Goal: Task Accomplishment & Management: Complete application form

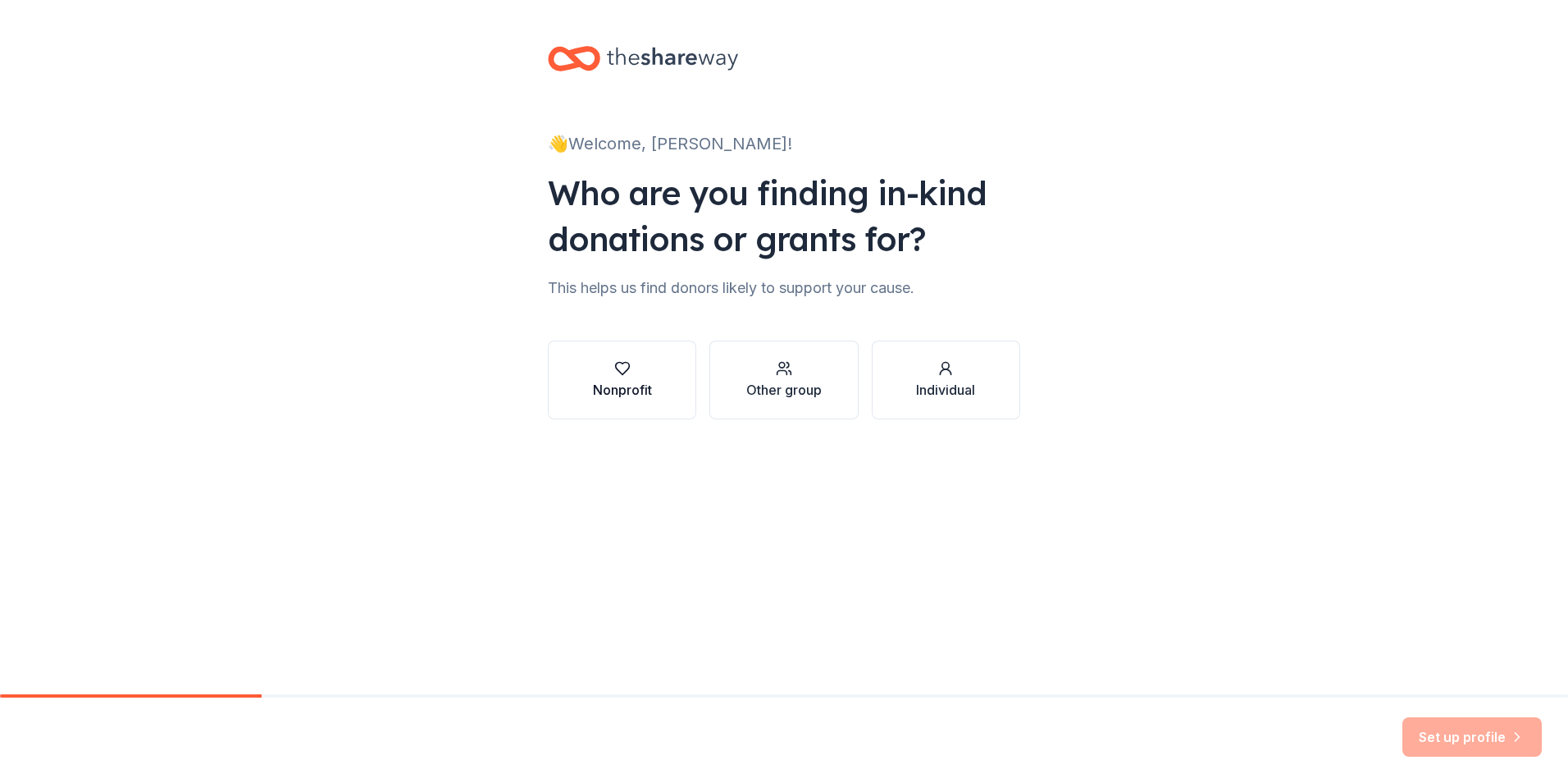
click at [592, 352] on button "Nonprofit" at bounding box center [623, 380] width 149 height 79
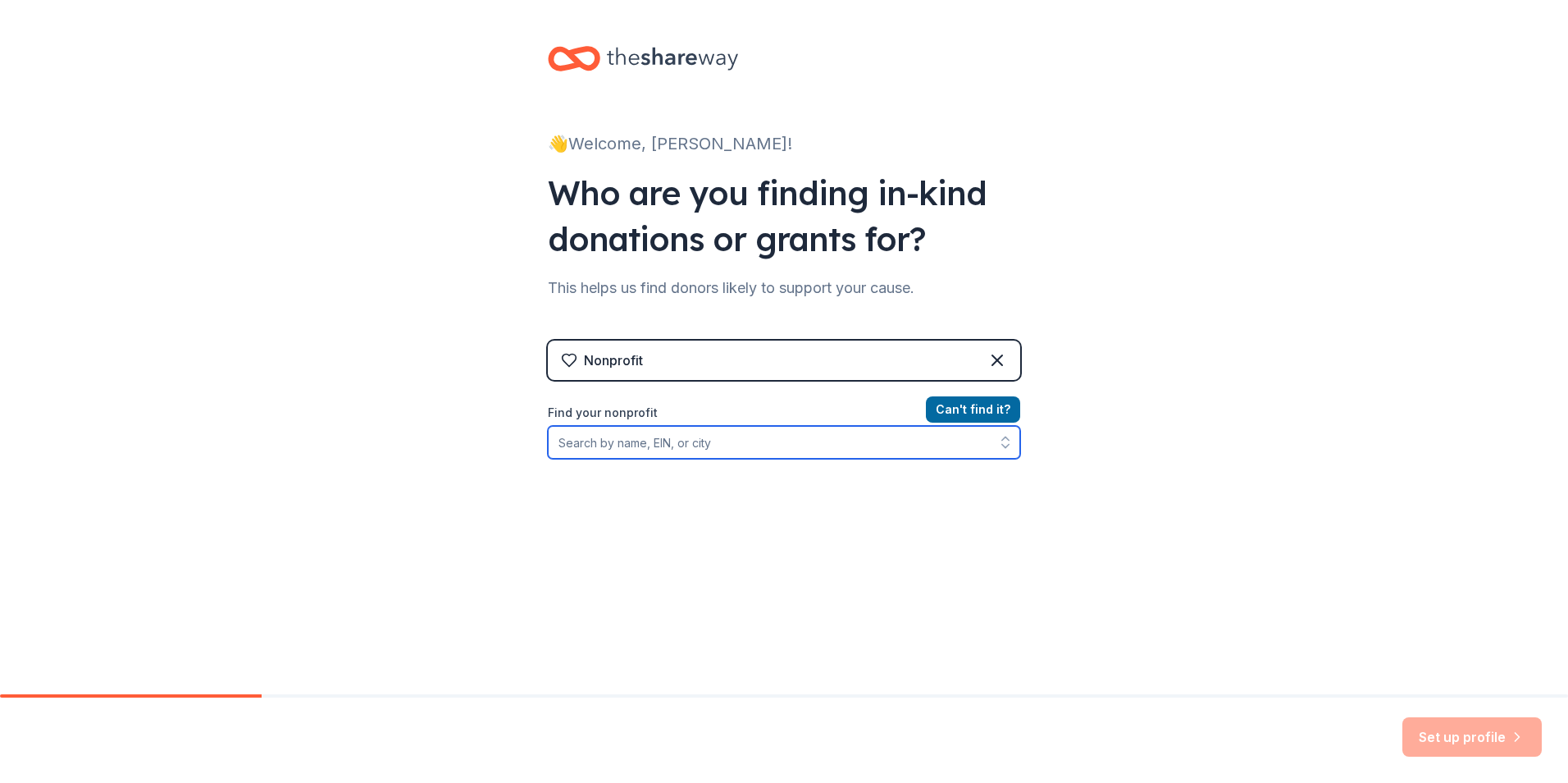
click at [820, 444] on input "Find your nonprofit" at bounding box center [784, 442] width 473 height 33
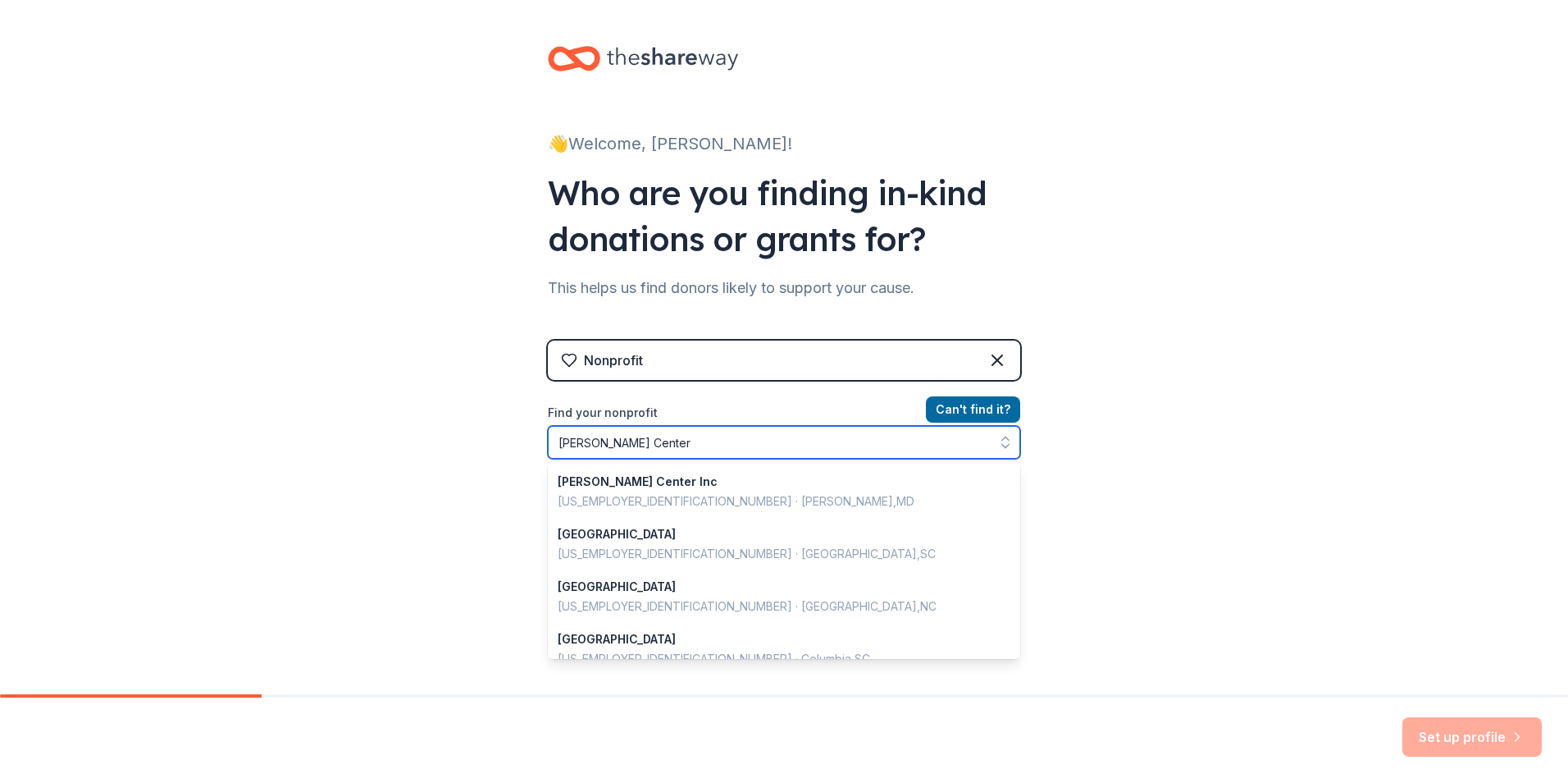
click at [603, 442] on input "[PERSON_NAME] Center" at bounding box center [784, 442] width 473 height 33
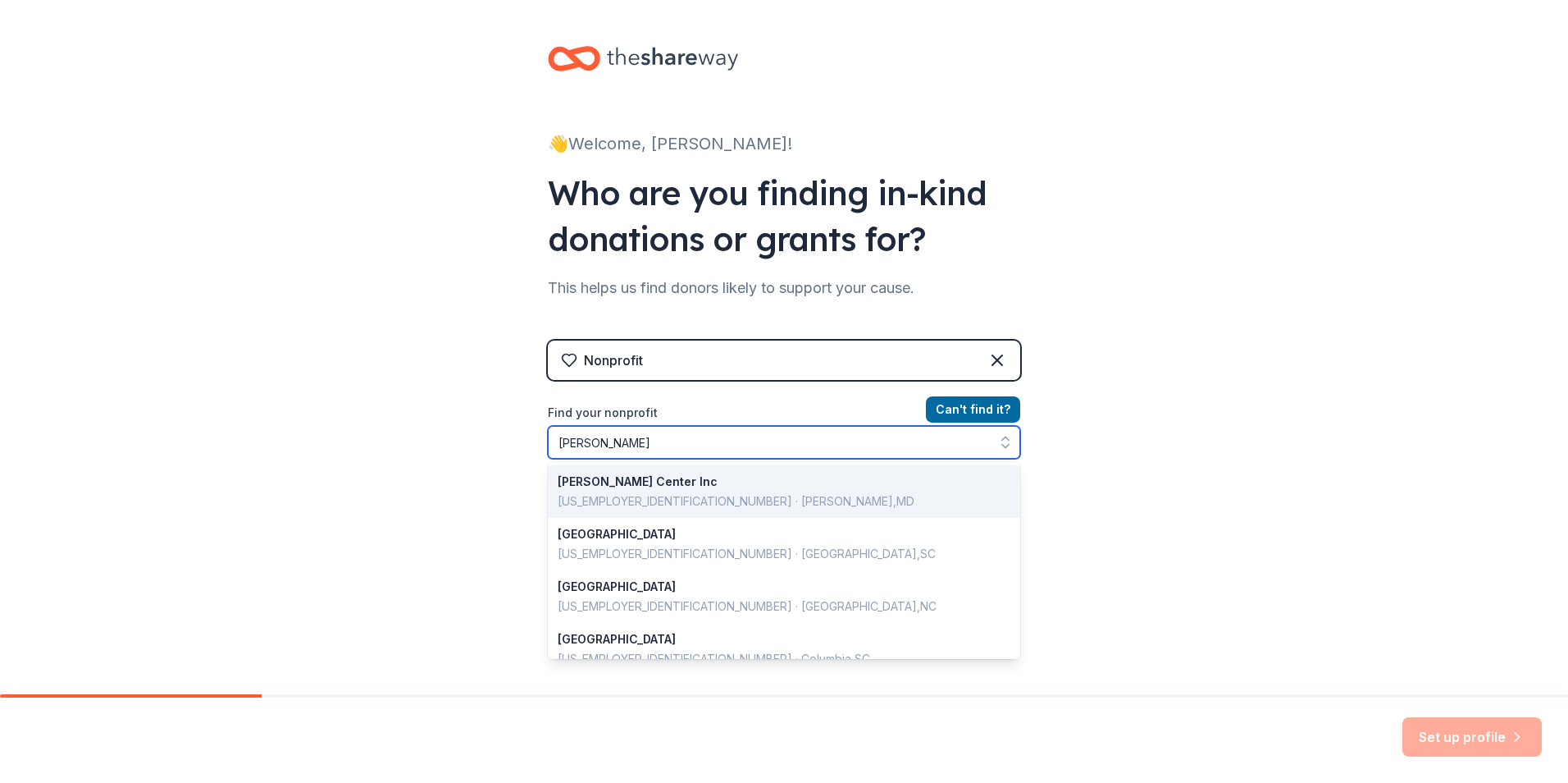
type input "[PERSON_NAME] Center"
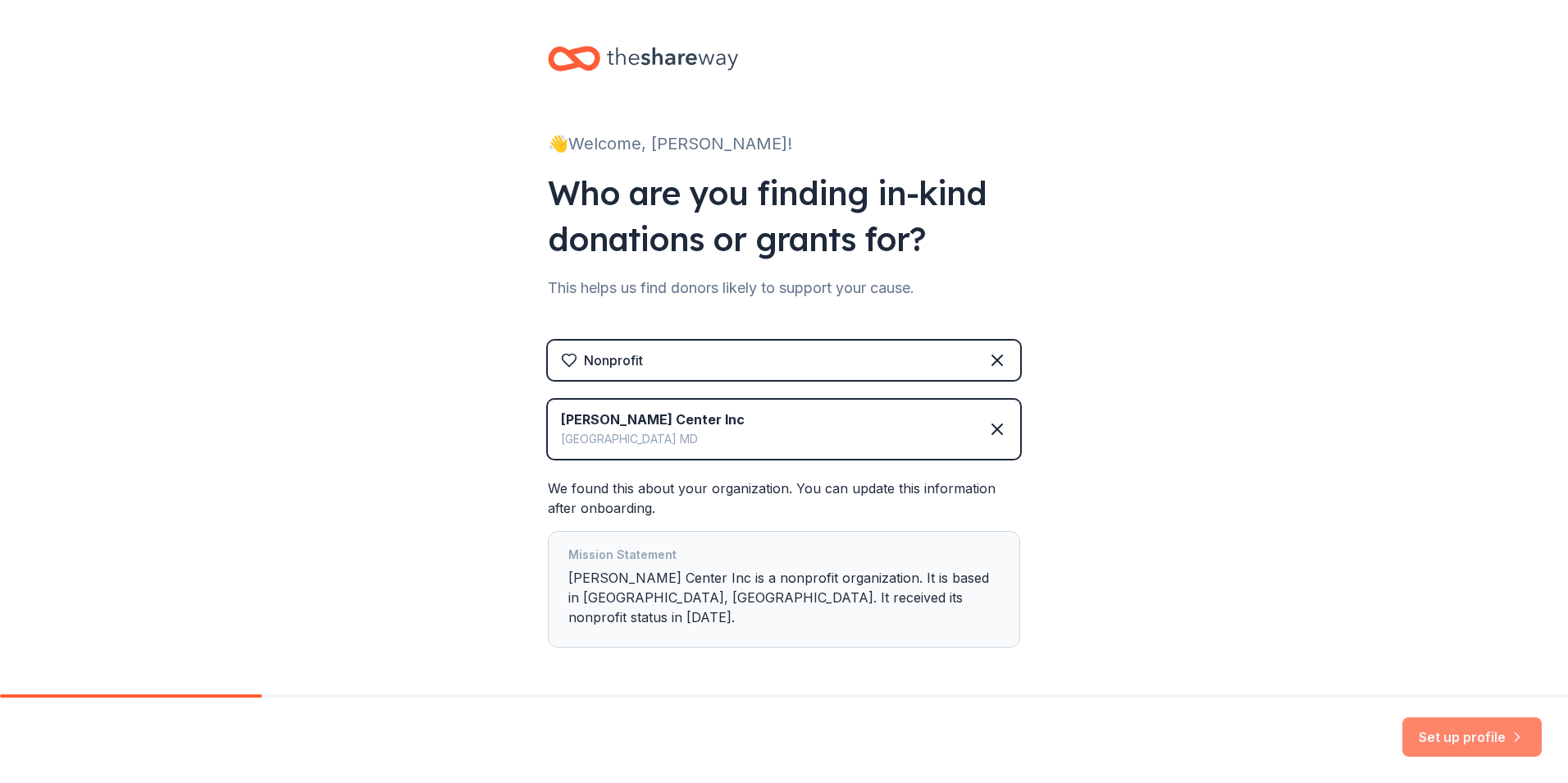
click at [1434, 739] on button "Set up profile" at bounding box center [1472, 736] width 140 height 39
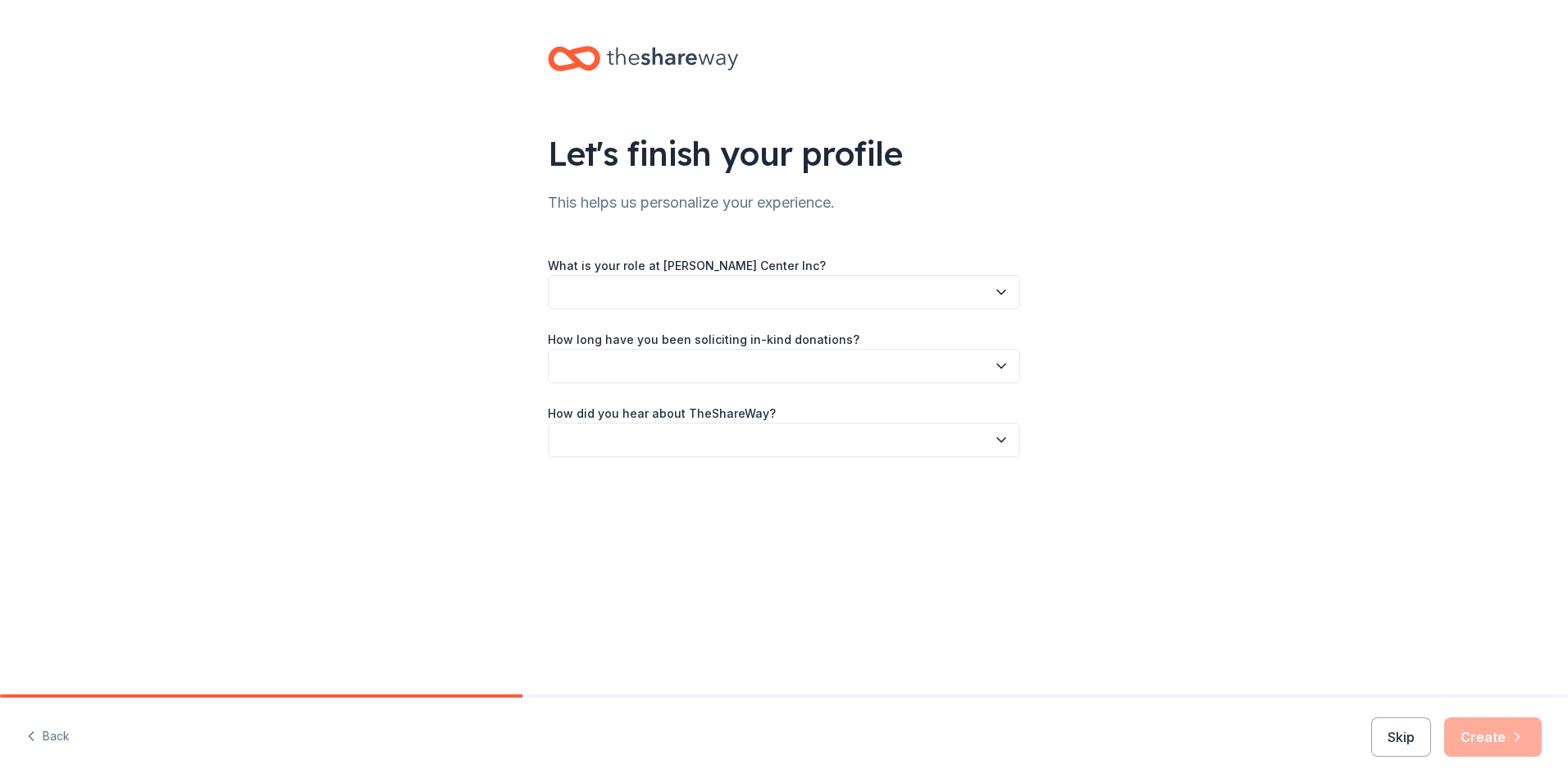
click at [623, 296] on button "button" at bounding box center [784, 291] width 473 height 34
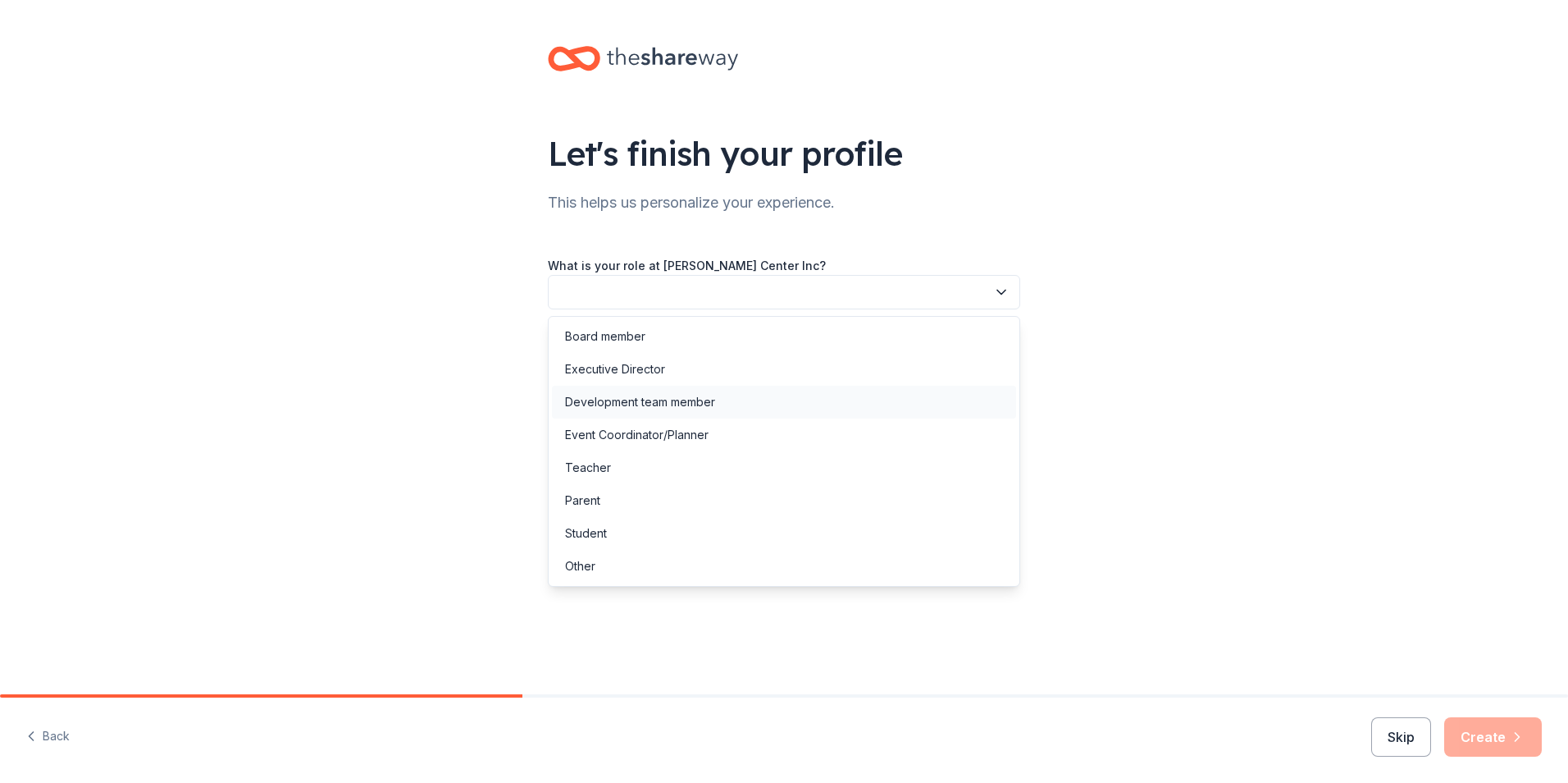
click at [634, 399] on div "Development team member" at bounding box center [639, 401] width 150 height 20
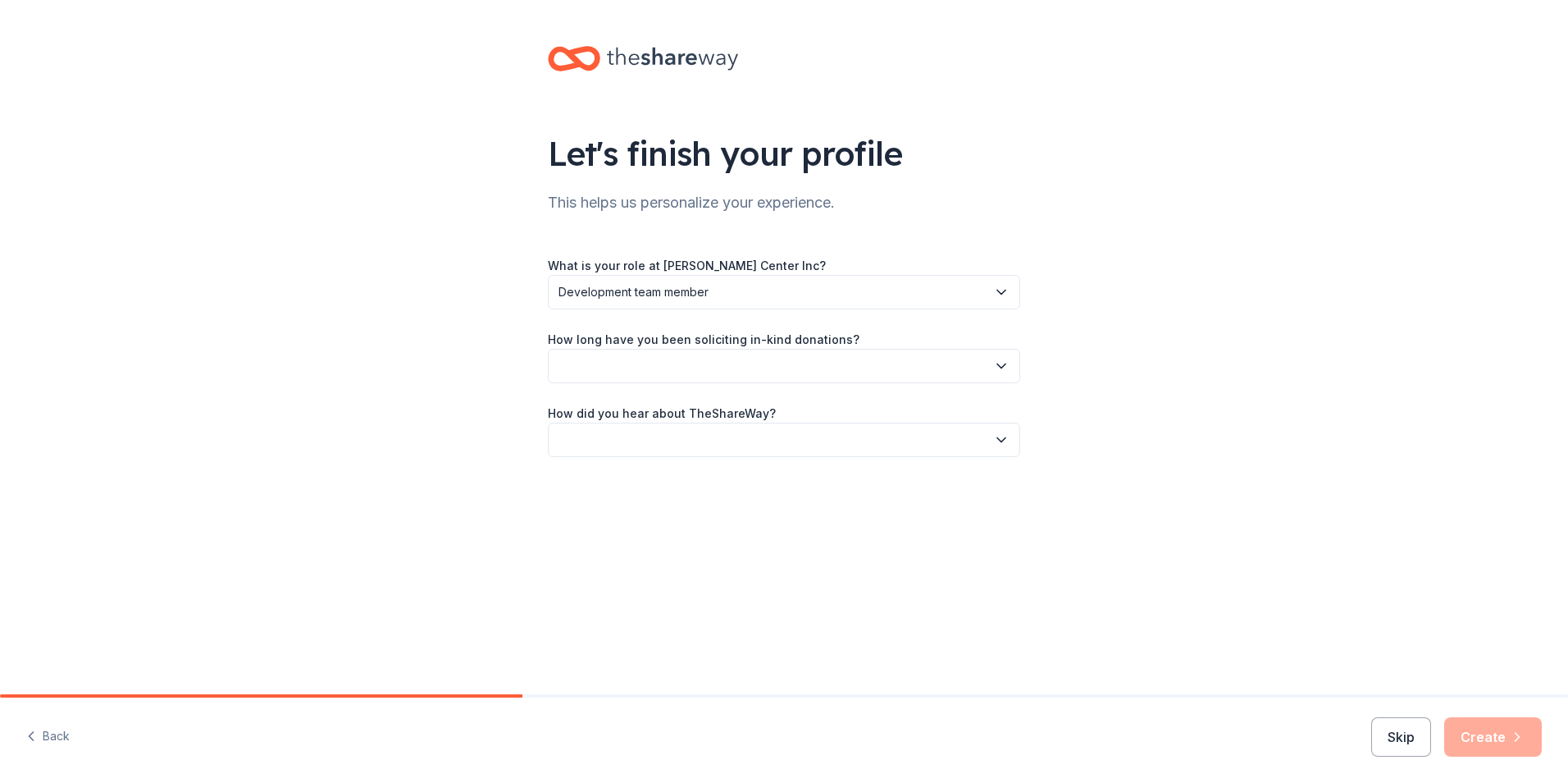
click at [645, 378] on button "button" at bounding box center [784, 366] width 473 height 34
click at [623, 447] on div "1 to 2 years" at bounding box center [596, 442] width 61 height 20
click at [623, 447] on button "button" at bounding box center [784, 439] width 473 height 34
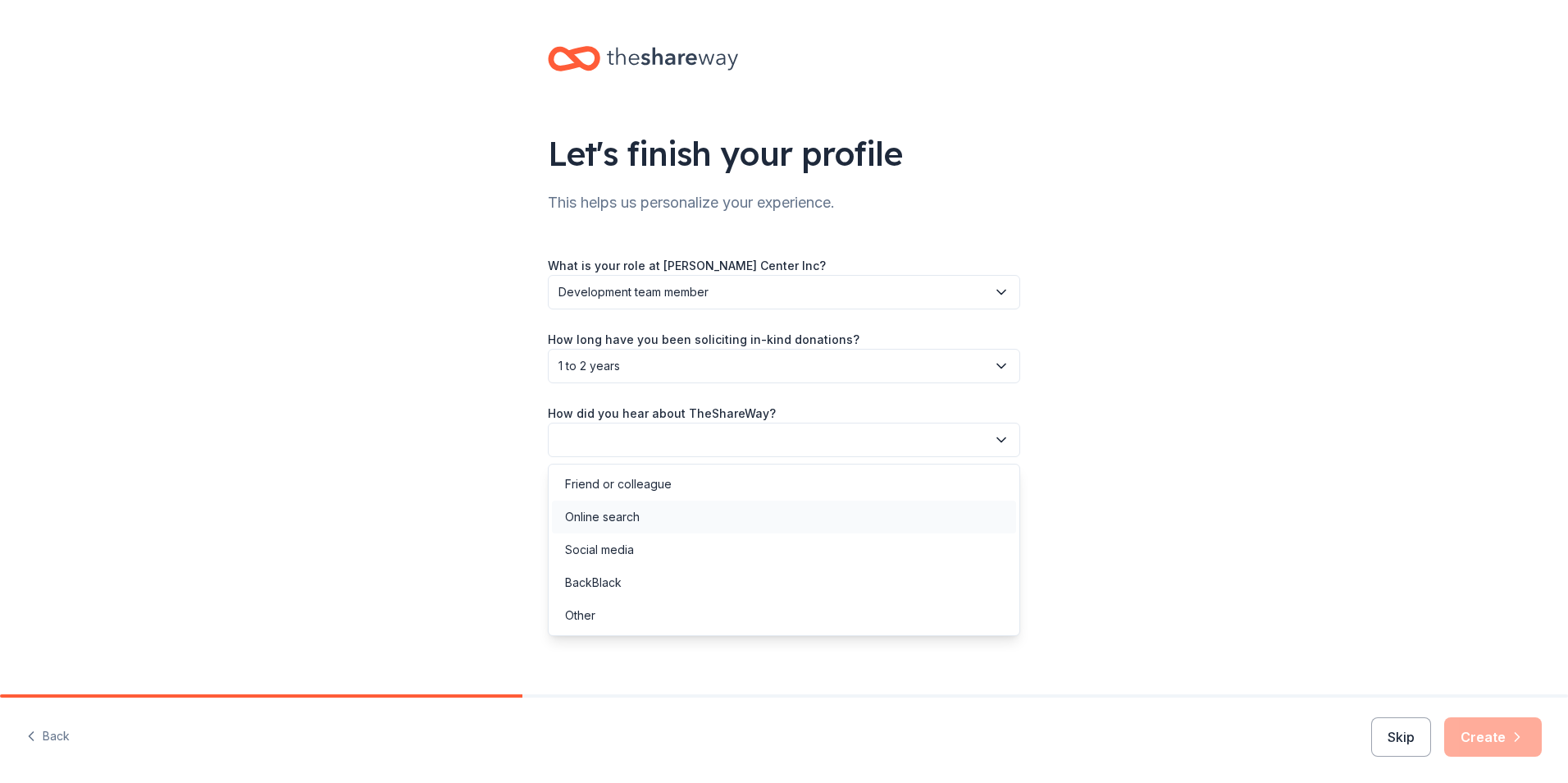
click at [616, 508] on div "Online search" at bounding box center [602, 517] width 74 height 20
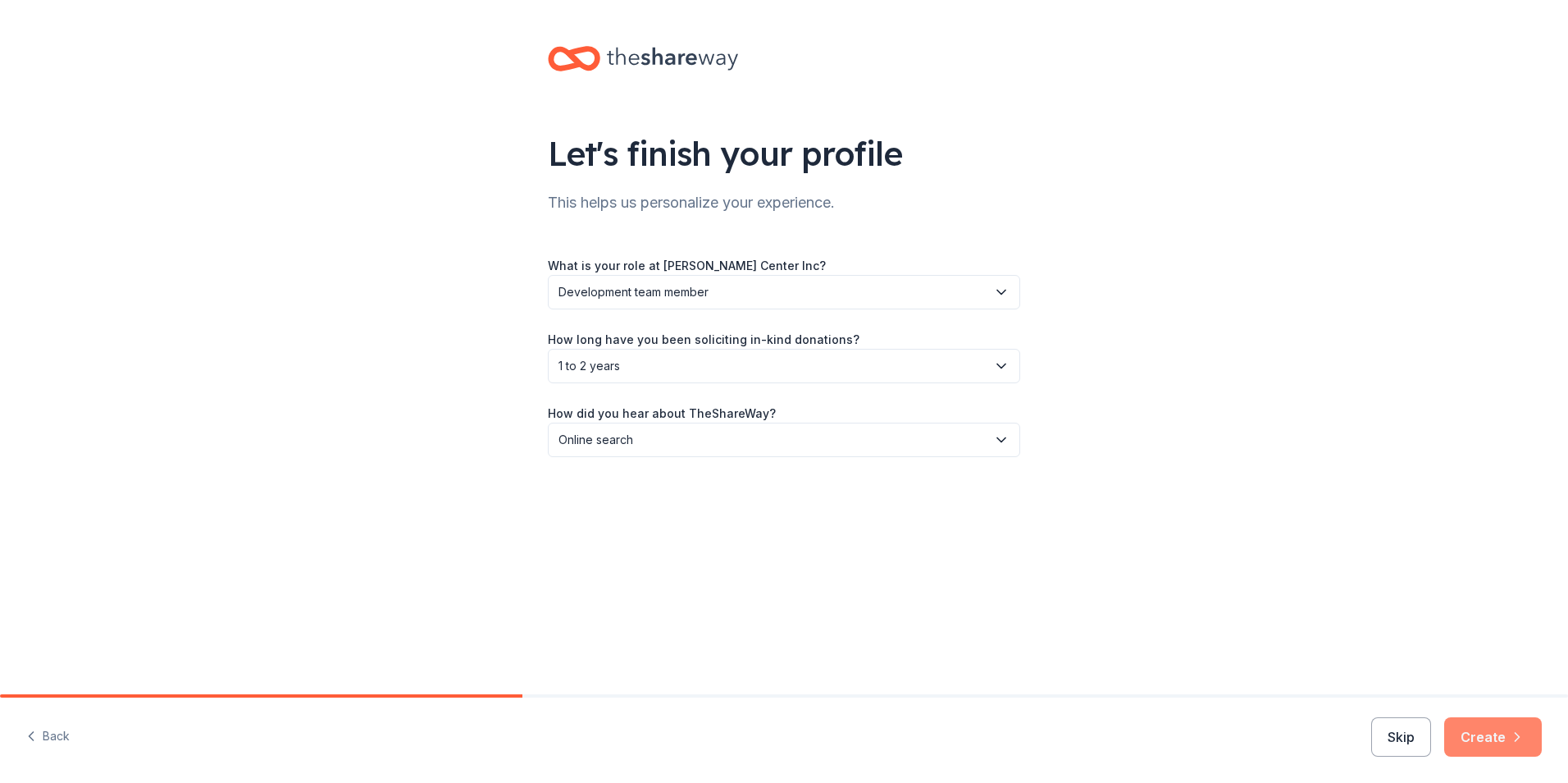
click at [1485, 731] on button "Create" at bounding box center [1493, 736] width 98 height 39
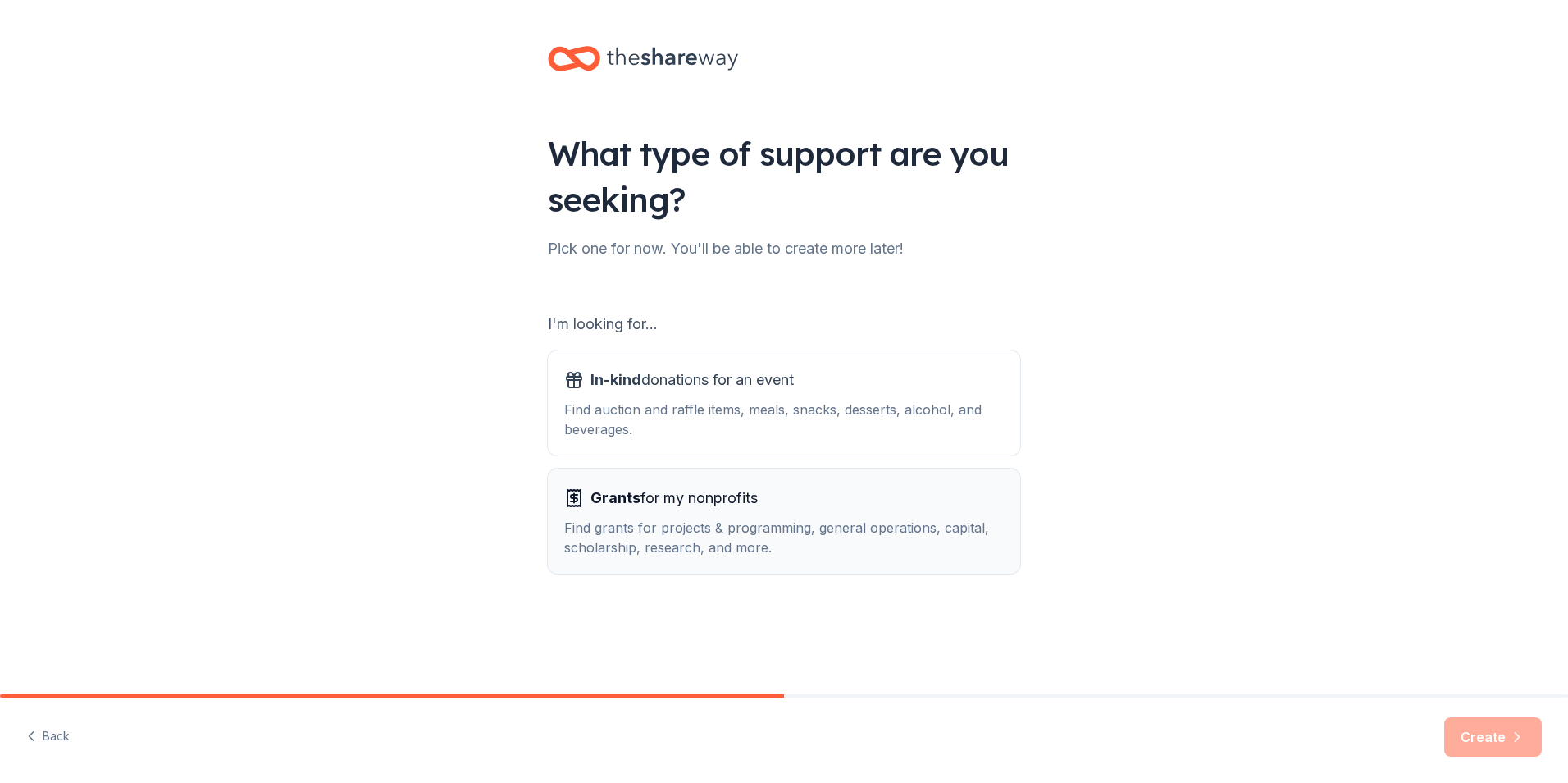
click at [613, 498] on span "Grants" at bounding box center [616, 497] width 50 height 18
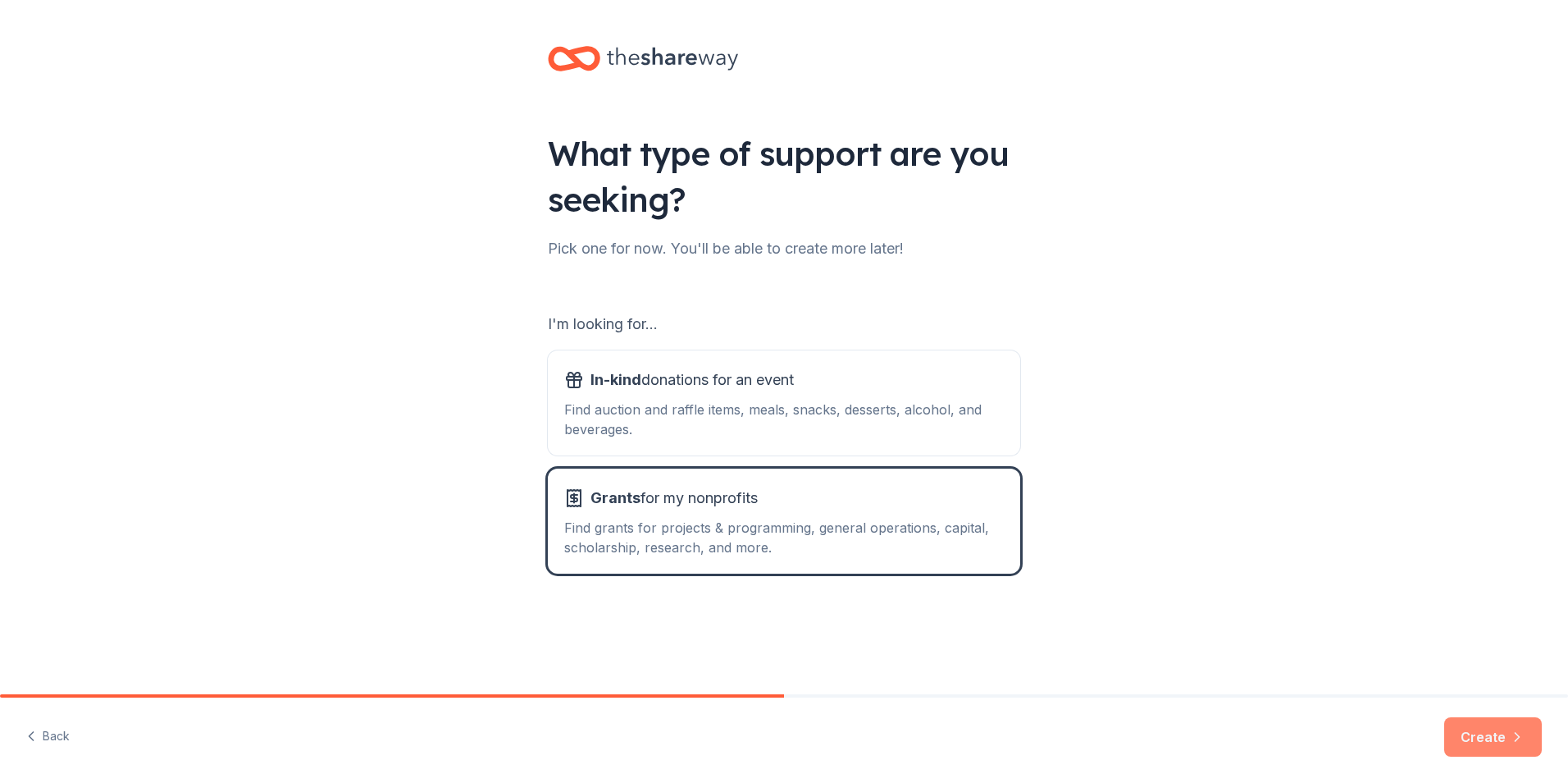
click at [1485, 727] on button "Create" at bounding box center [1493, 736] width 98 height 39
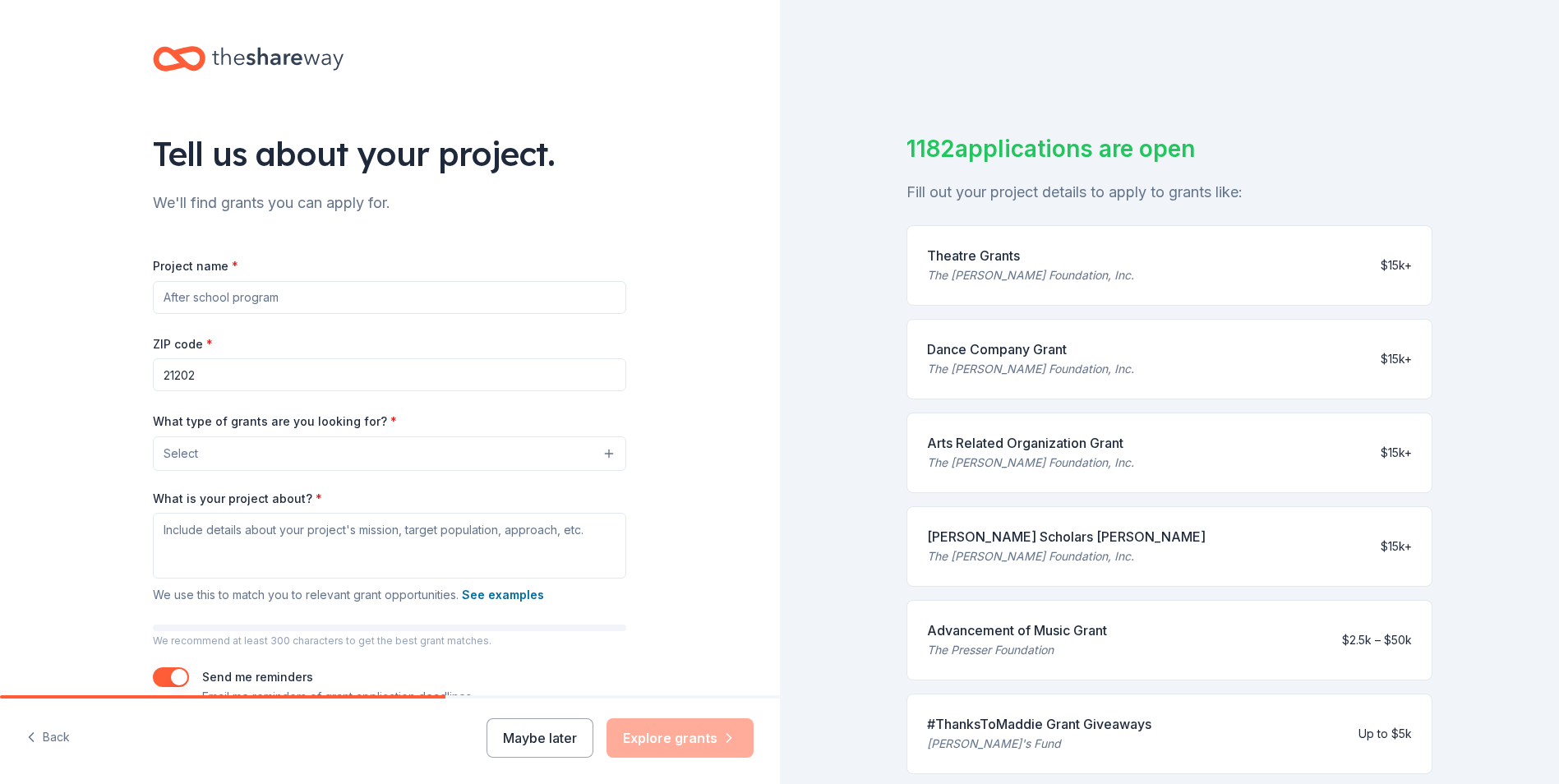
click at [421, 288] on input "Project name *" at bounding box center [390, 296] width 474 height 33
drag, startPoint x: 373, startPoint y: 308, endPoint x: 107, endPoint y: 281, distance: 267.4
click at [17, 266] on div "Tell us about your project. We'll find grants you can apply for. Project name *…" at bounding box center [390, 392] width 780 height 786
drag, startPoint x: 313, startPoint y: 307, endPoint x: 70, endPoint y: 298, distance: 243.2
drag, startPoint x: 70, startPoint y: 298, endPoint x: 782, endPoint y: 497, distance: 739.3
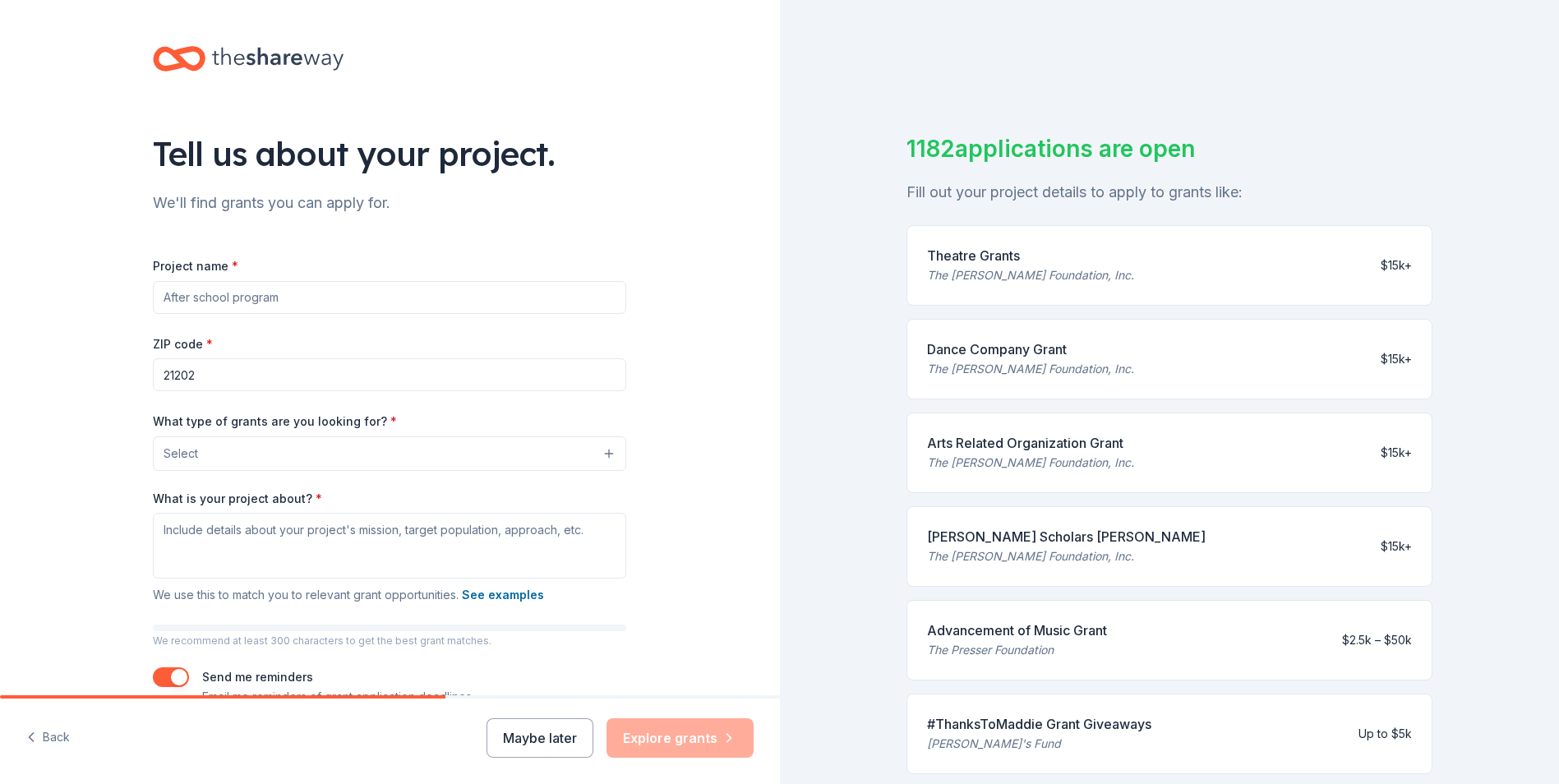
click at [782, 497] on div "1182 applications are open Fill out your project details to apply to grants lik…" at bounding box center [1170, 392] width 780 height 784
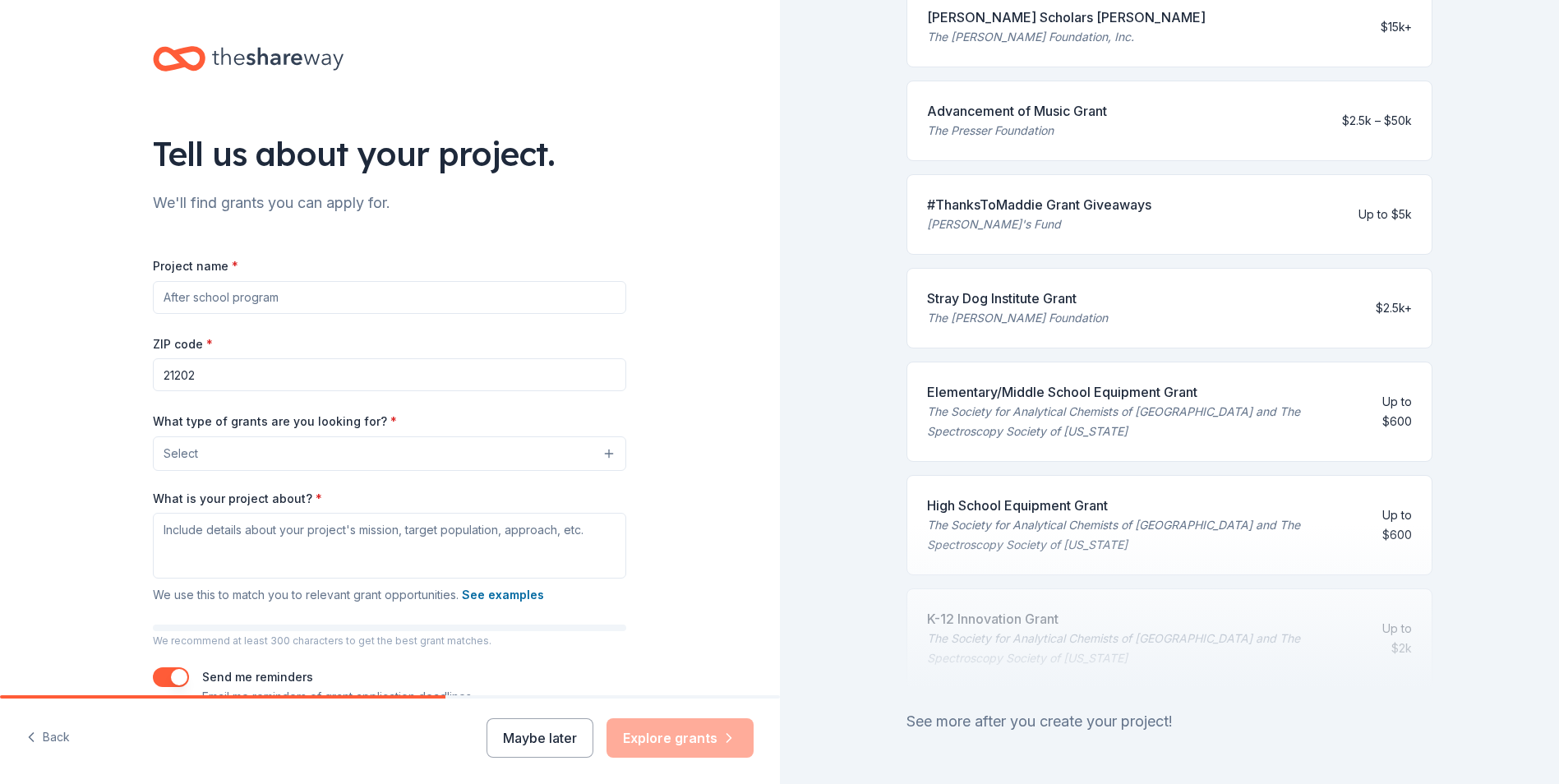
scroll to position [529, 0]
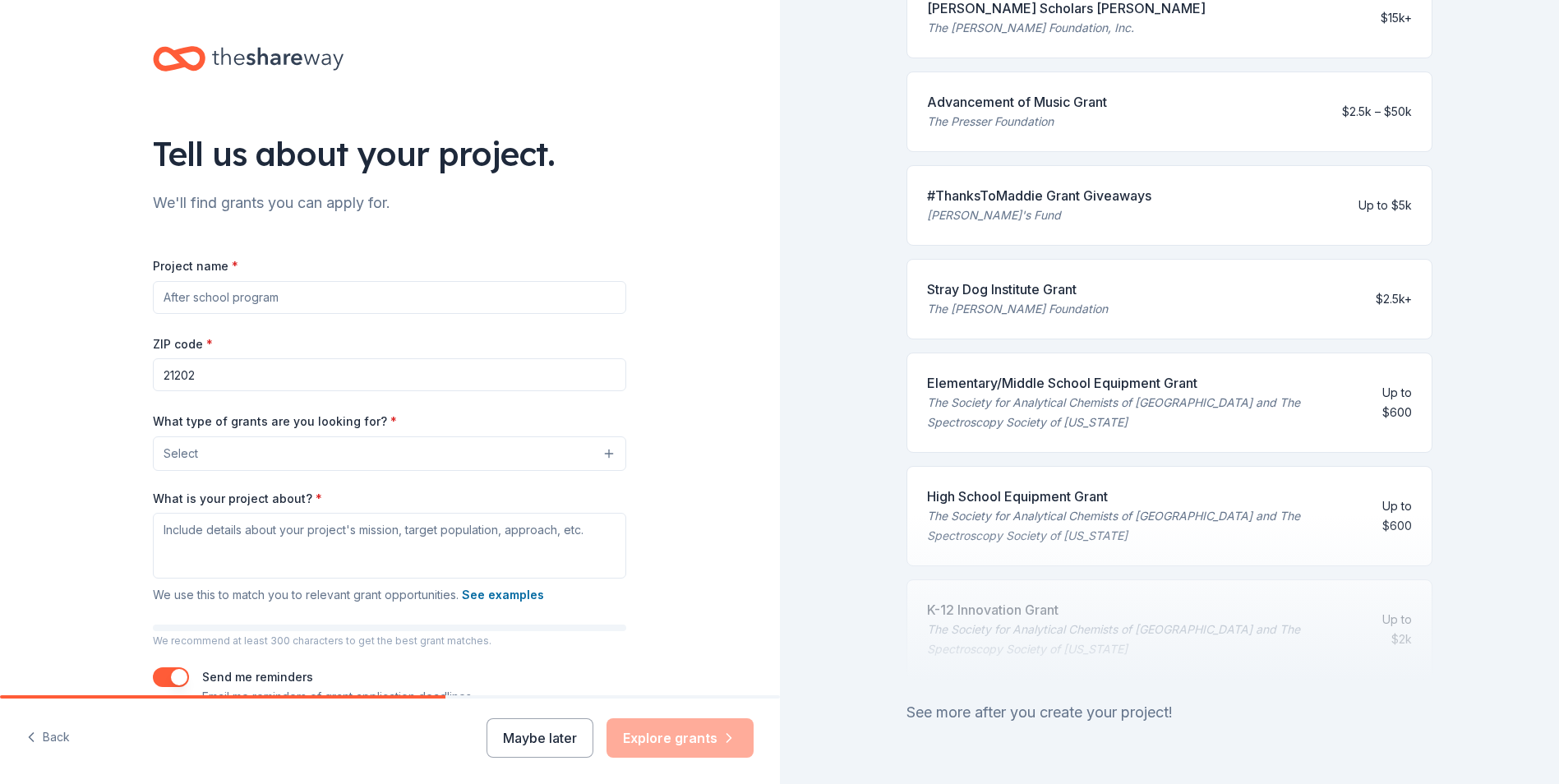
click at [196, 310] on input "Project name *" at bounding box center [390, 296] width 474 height 33
click at [321, 289] on input "Project name *" at bounding box center [390, 296] width 474 height 33
click at [552, 738] on button "Maybe later" at bounding box center [540, 737] width 107 height 39
